Goal: Task Accomplishment & Management: Use online tool/utility

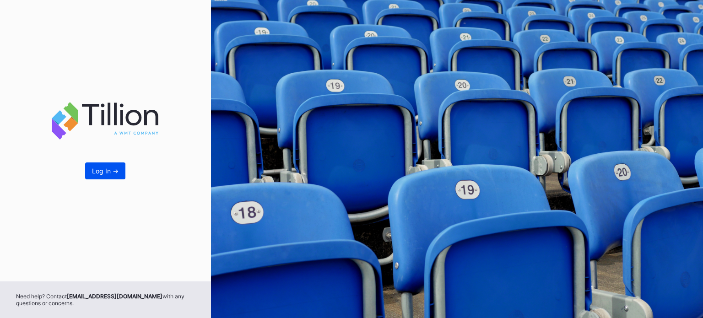
click at [105, 173] on div "Log In ->" at bounding box center [105, 171] width 27 height 8
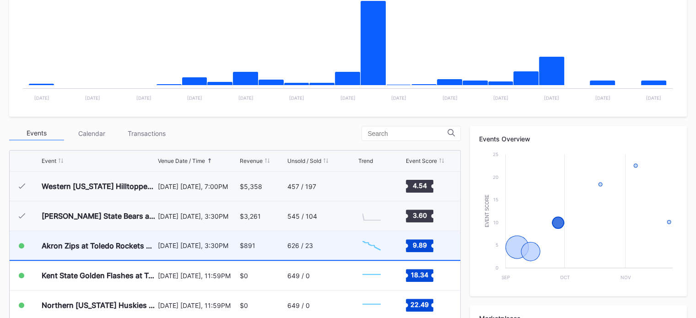
scroll to position [247, 0]
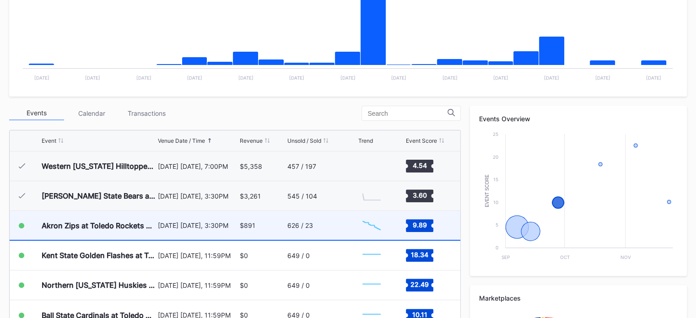
click at [353, 211] on div "626 / 23" at bounding box center [321, 225] width 68 height 29
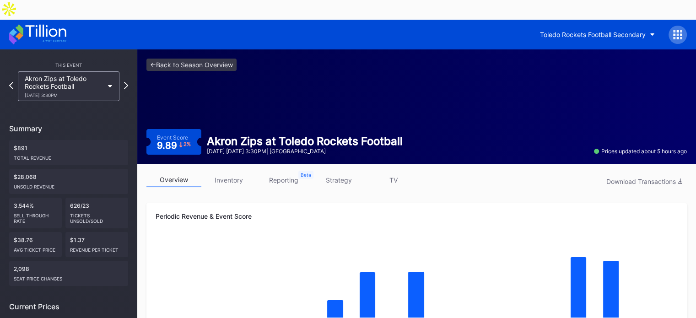
click at [347, 173] on link "strategy" at bounding box center [338, 180] width 55 height 14
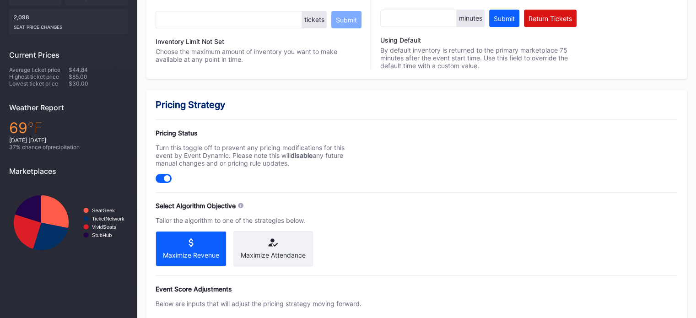
scroll to position [254, 0]
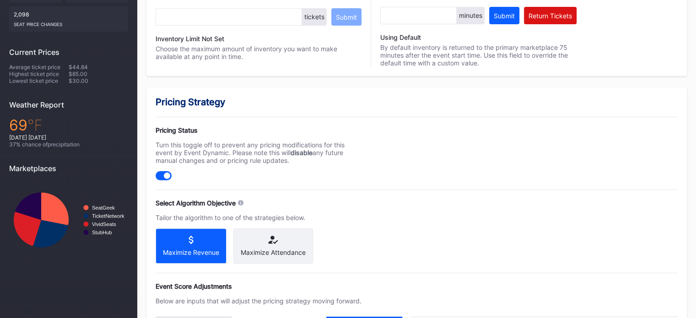
click at [262, 228] on div "Maximize Attendance" at bounding box center [273, 245] width 80 height 35
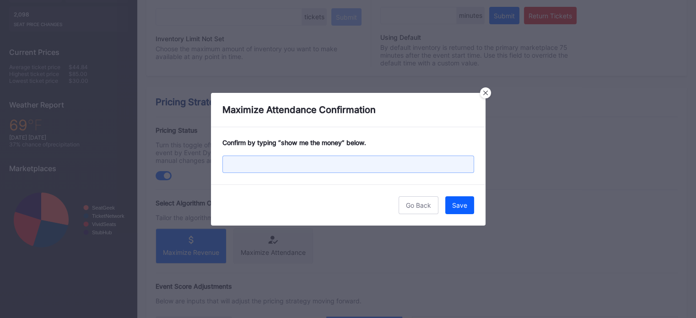
click at [371, 166] on input "text" at bounding box center [348, 164] width 252 height 17
type input "show me the money"
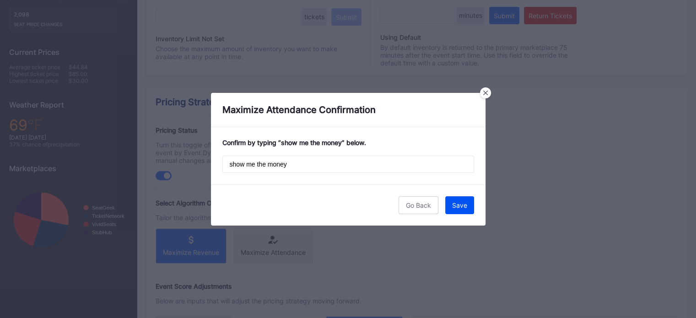
click at [463, 210] on button "Save" at bounding box center [459, 205] width 29 height 18
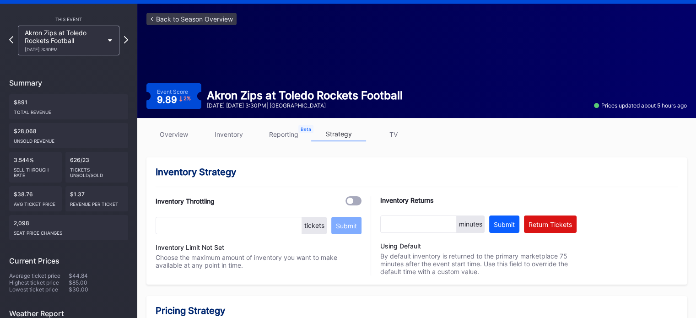
scroll to position [0, 0]
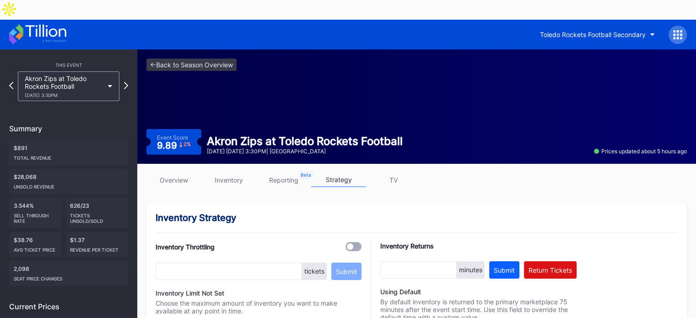
click at [247, 173] on link "inventory" at bounding box center [228, 180] width 55 height 14
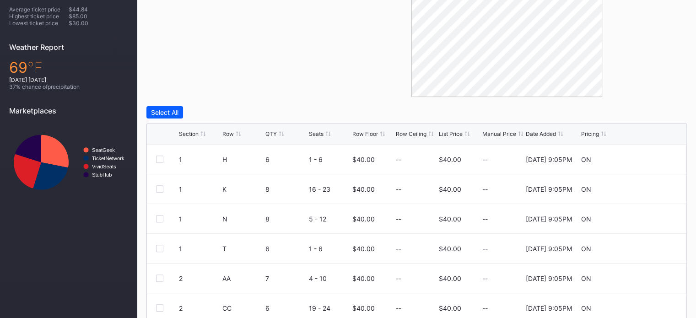
scroll to position [358, 0]
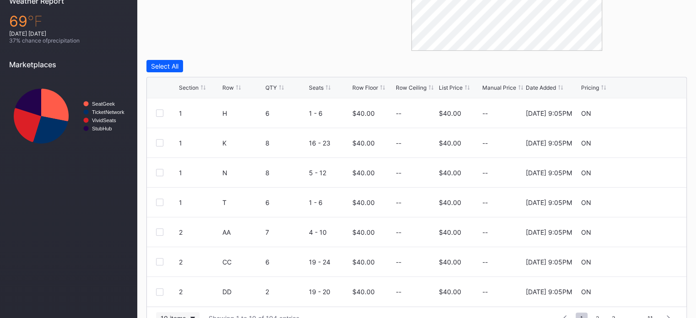
click at [183, 314] on div "10 items" at bounding box center [173, 318] width 25 height 8
click at [185, 277] on div "200 items" at bounding box center [178, 275] width 30 height 8
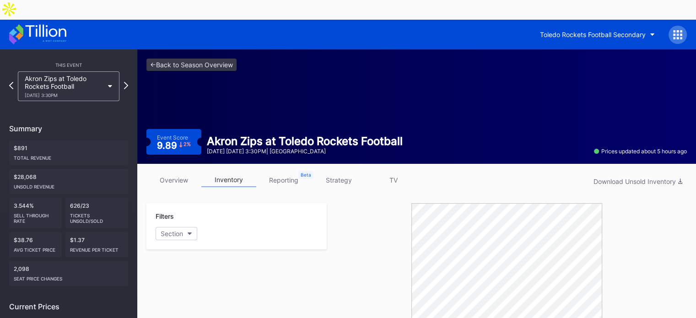
click at [172, 173] on link "overview" at bounding box center [173, 180] width 55 height 14
